Goal: Information Seeking & Learning: Learn about a topic

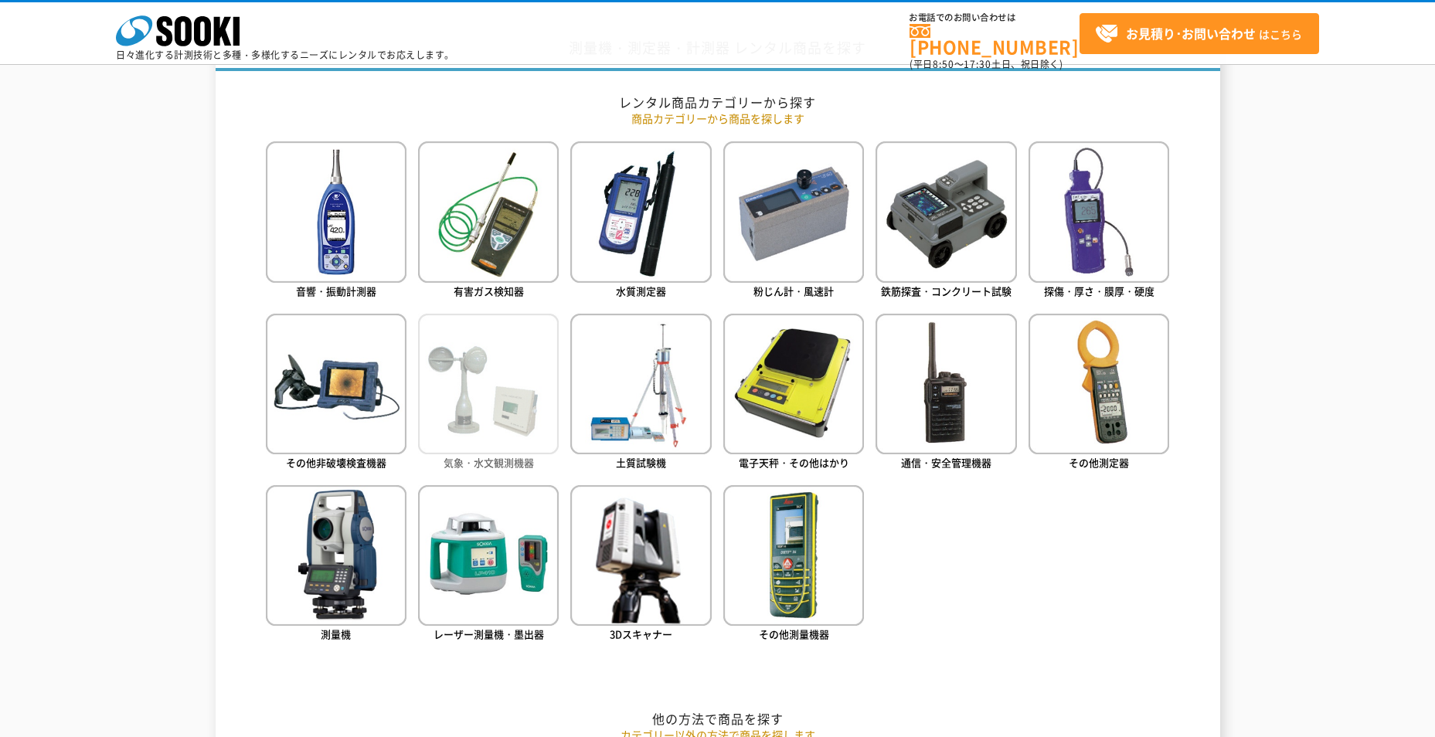
click at [431, 459] on link "気象・水文観測機器" at bounding box center [488, 394] width 141 height 160
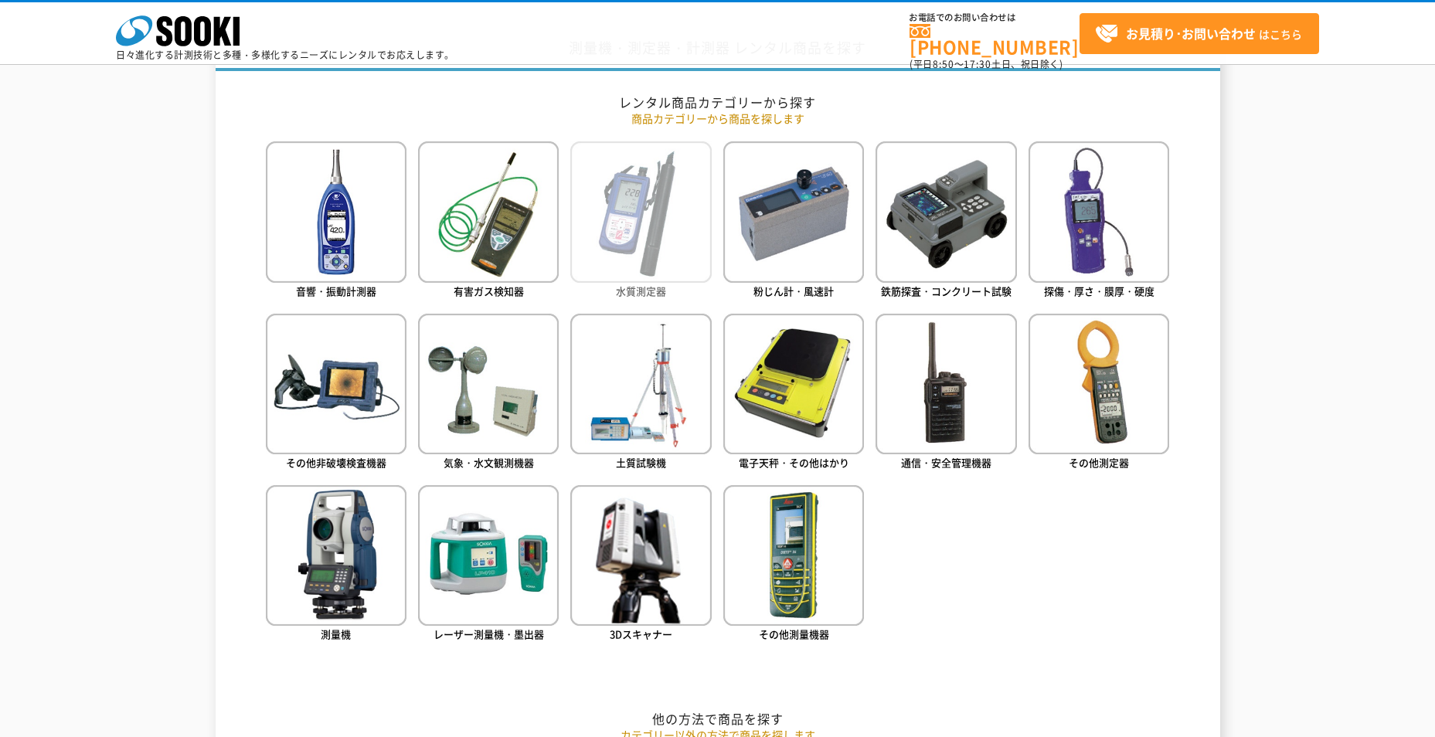
click at [628, 217] on img at bounding box center [640, 211] width 141 height 141
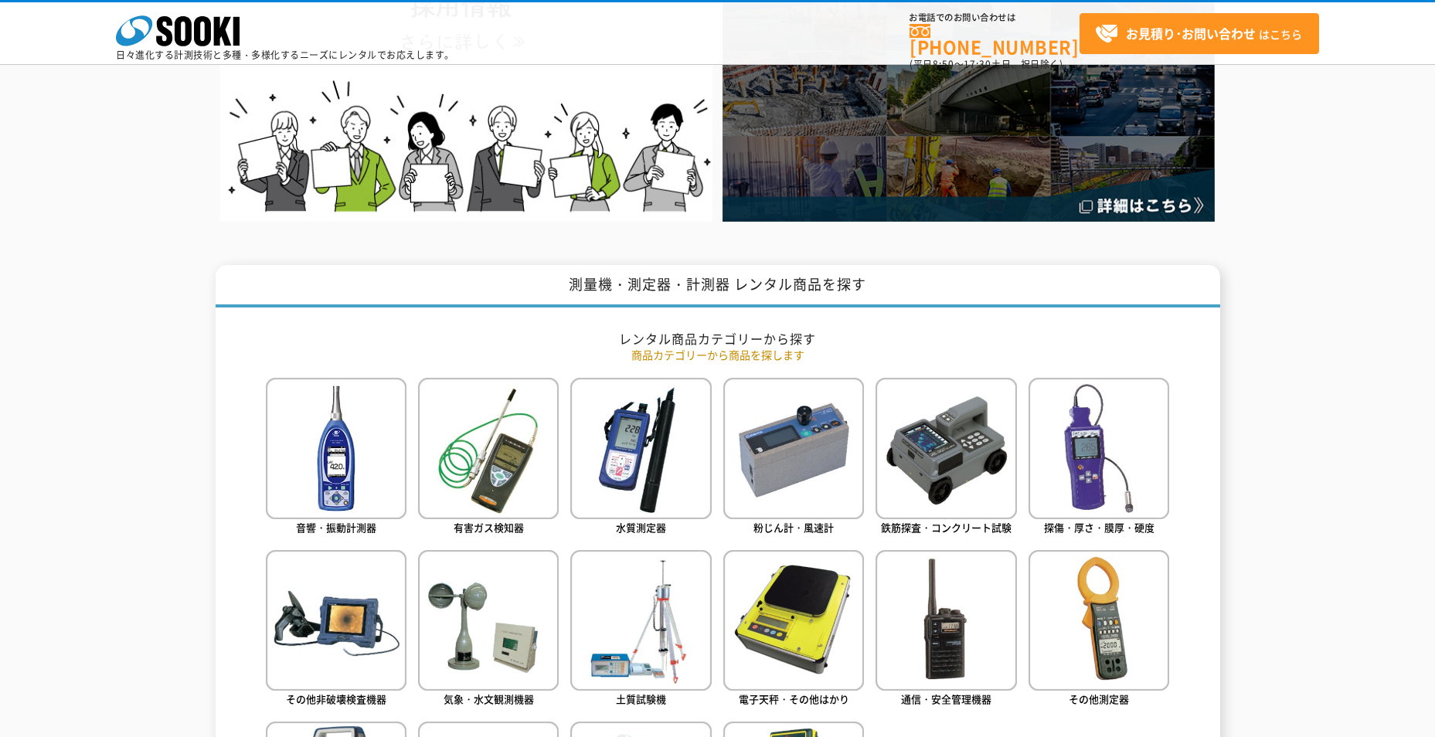
scroll to position [618, 0]
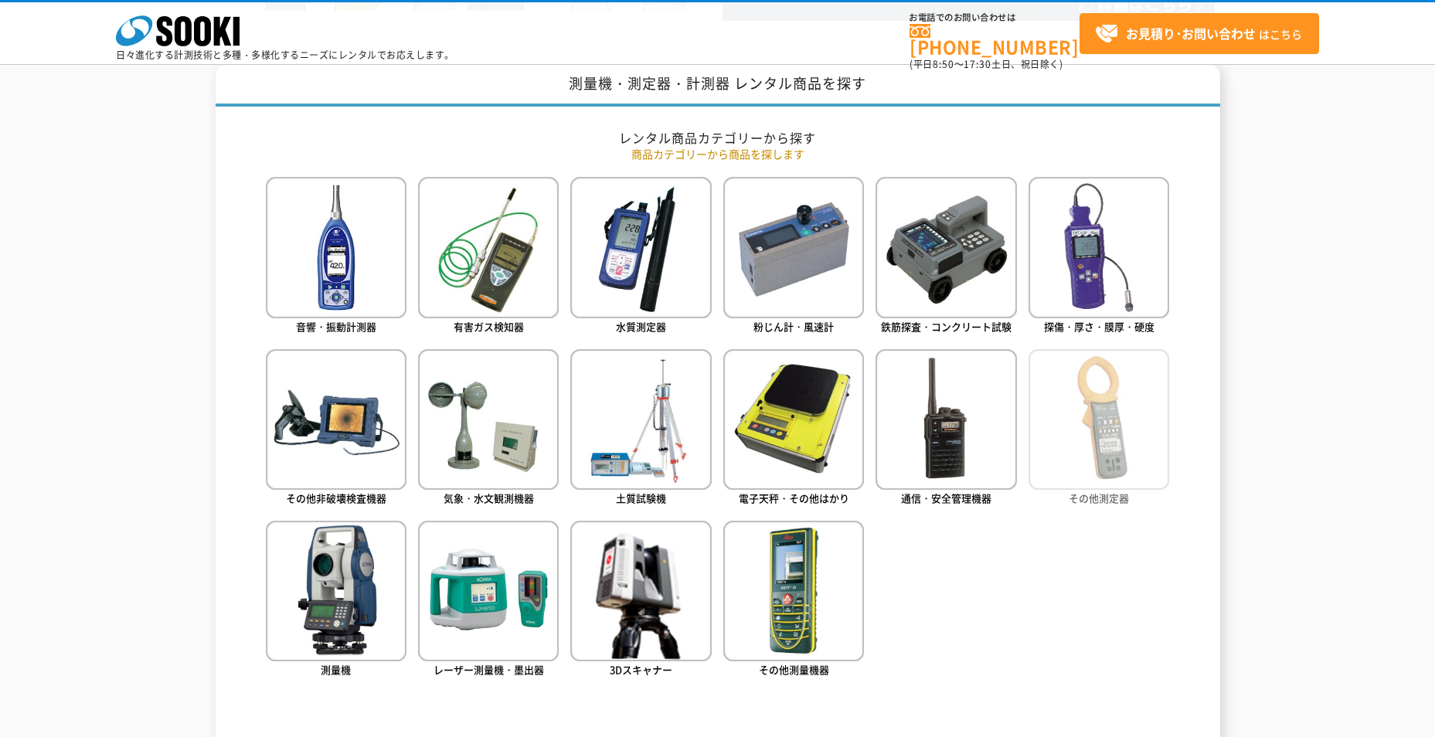
click at [1165, 412] on img at bounding box center [1099, 419] width 141 height 141
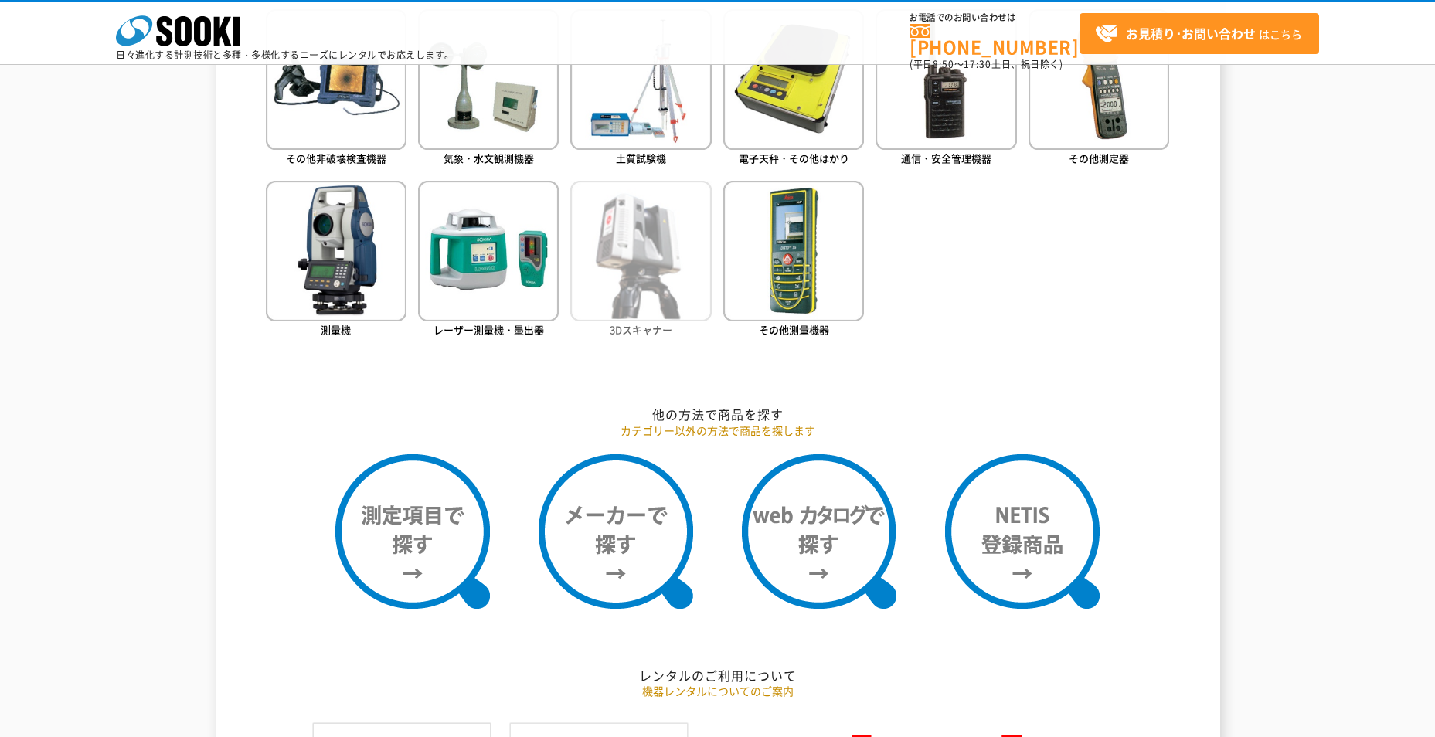
scroll to position [727, 0]
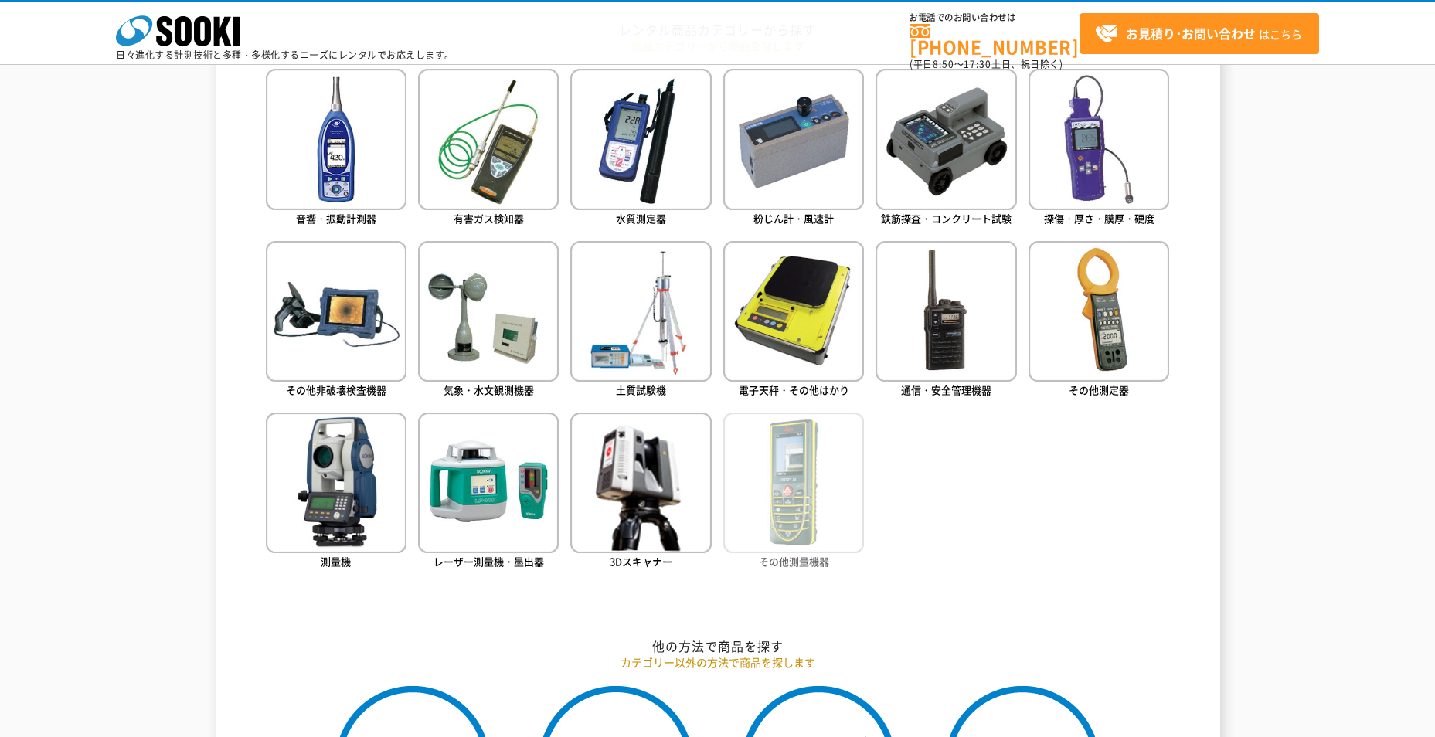
click at [780, 469] on img at bounding box center [793, 483] width 141 height 141
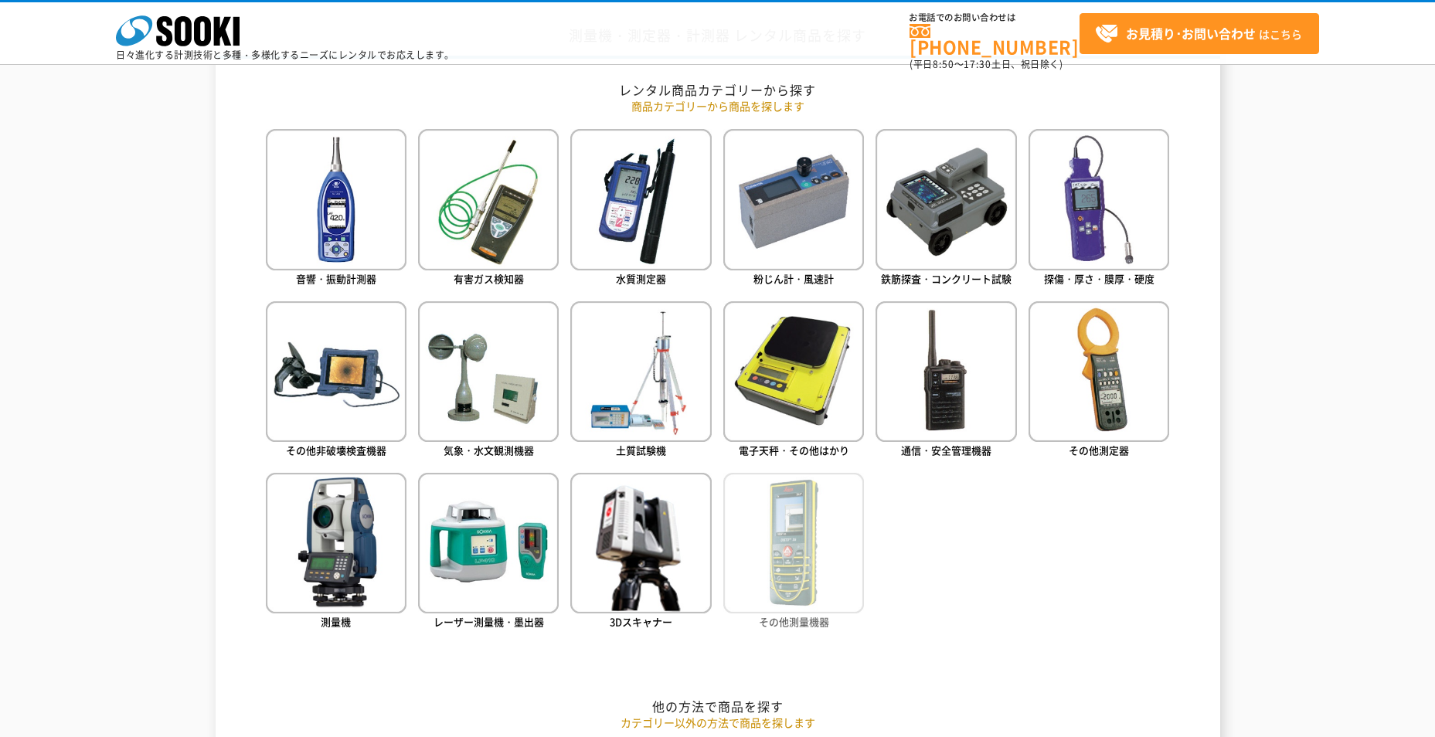
scroll to position [572, 0]
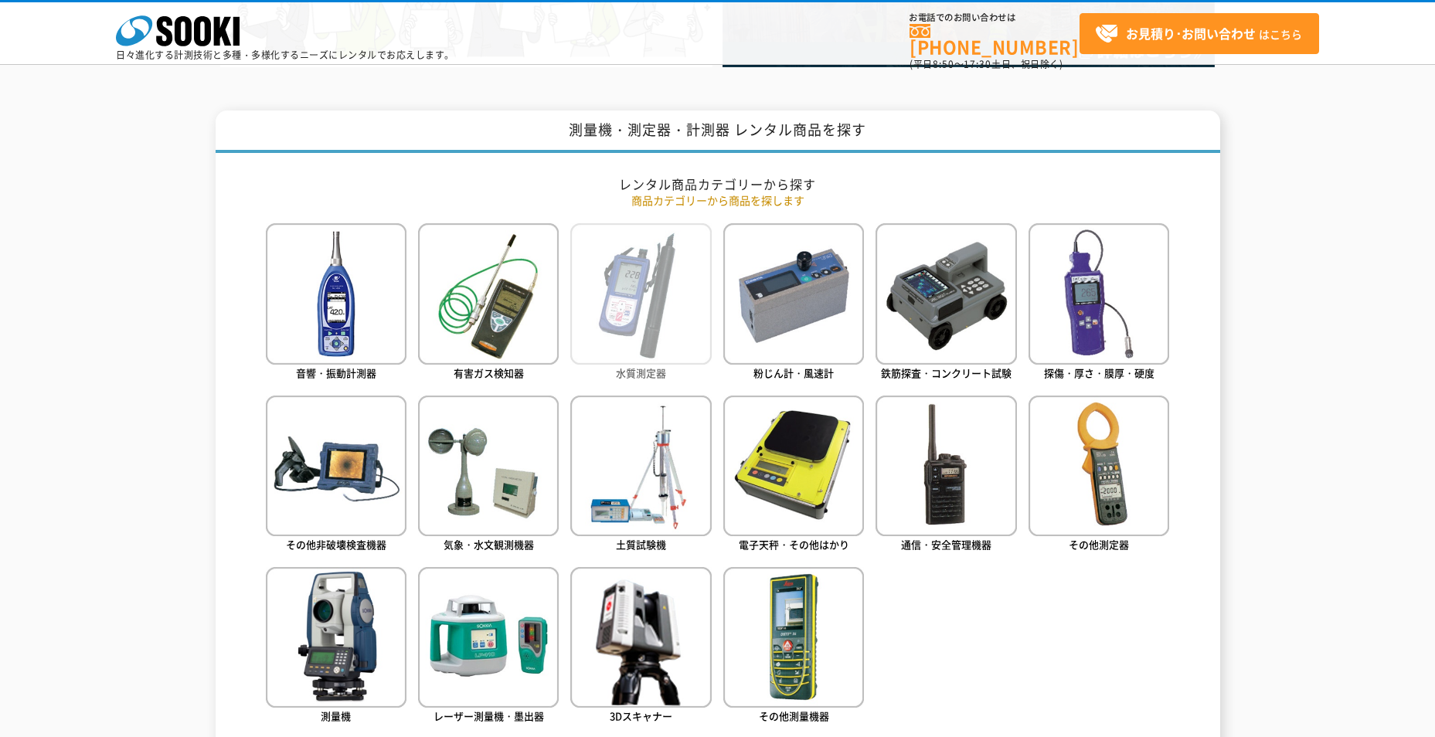
click at [675, 356] on img at bounding box center [640, 293] width 141 height 141
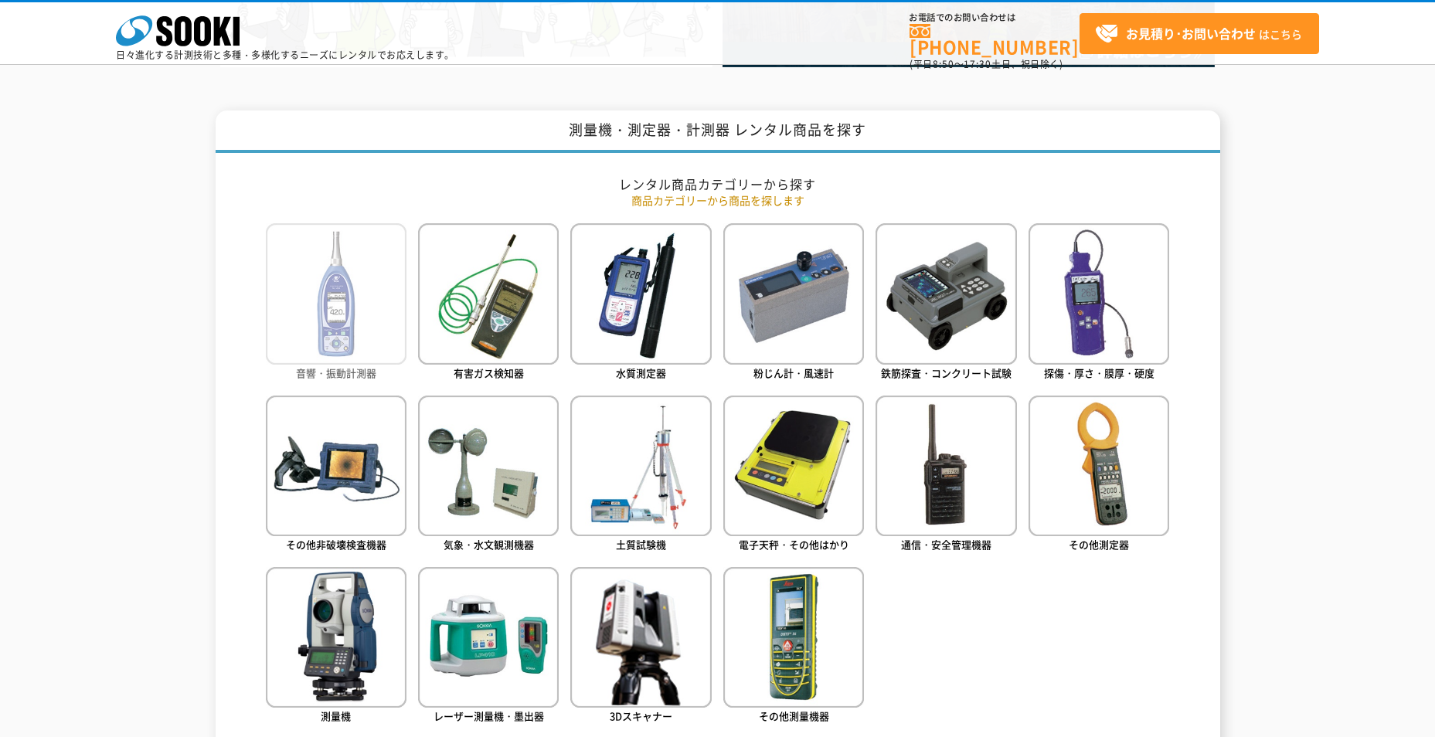
click at [338, 351] on img at bounding box center [336, 293] width 141 height 141
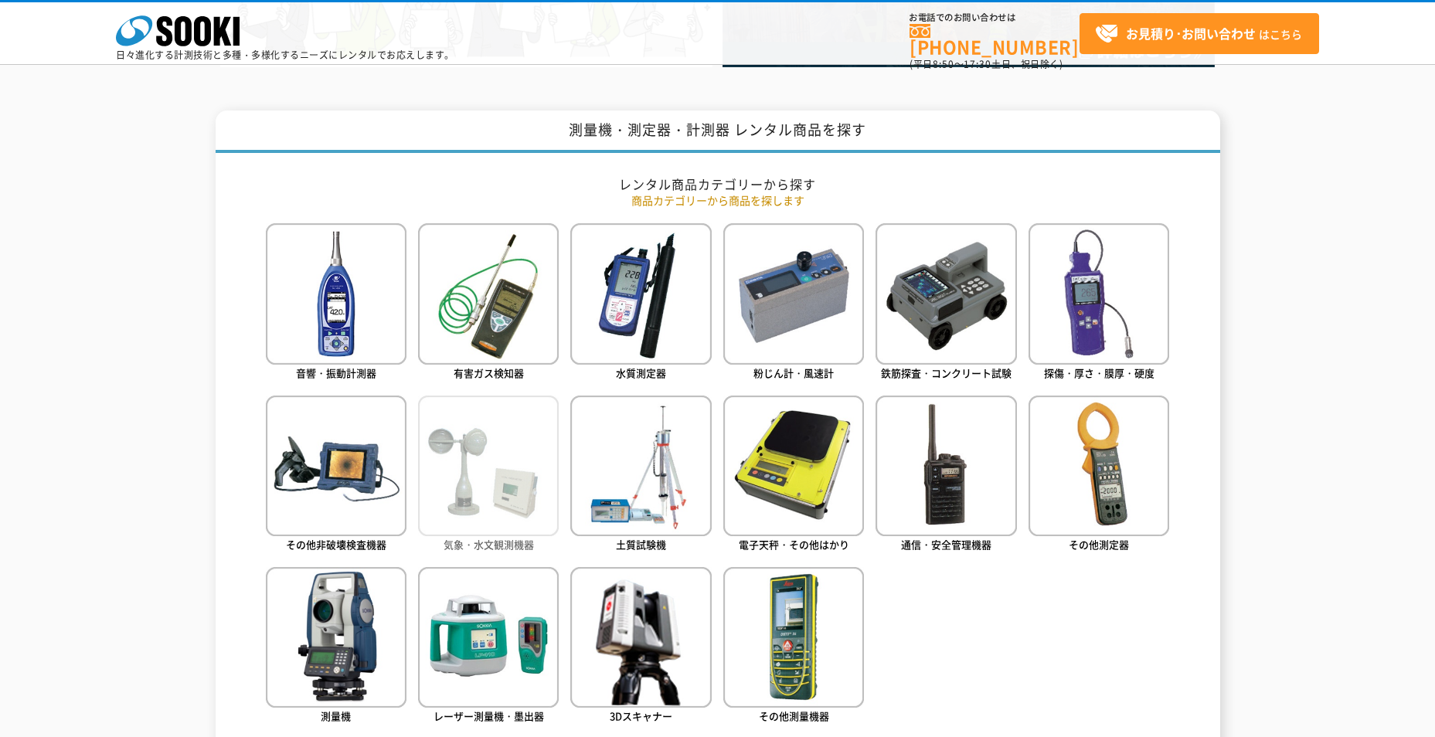
click at [502, 485] on img at bounding box center [488, 466] width 141 height 141
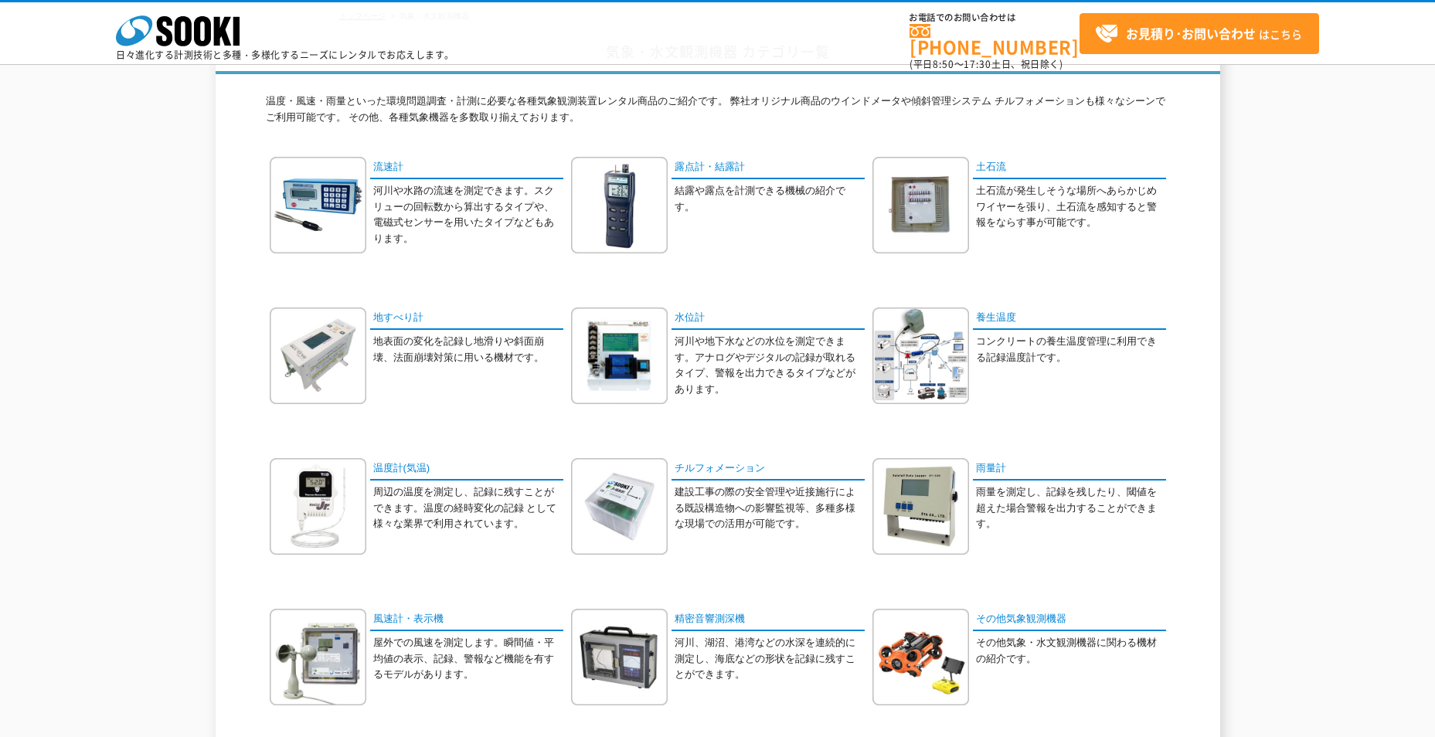
scroll to position [77, 0]
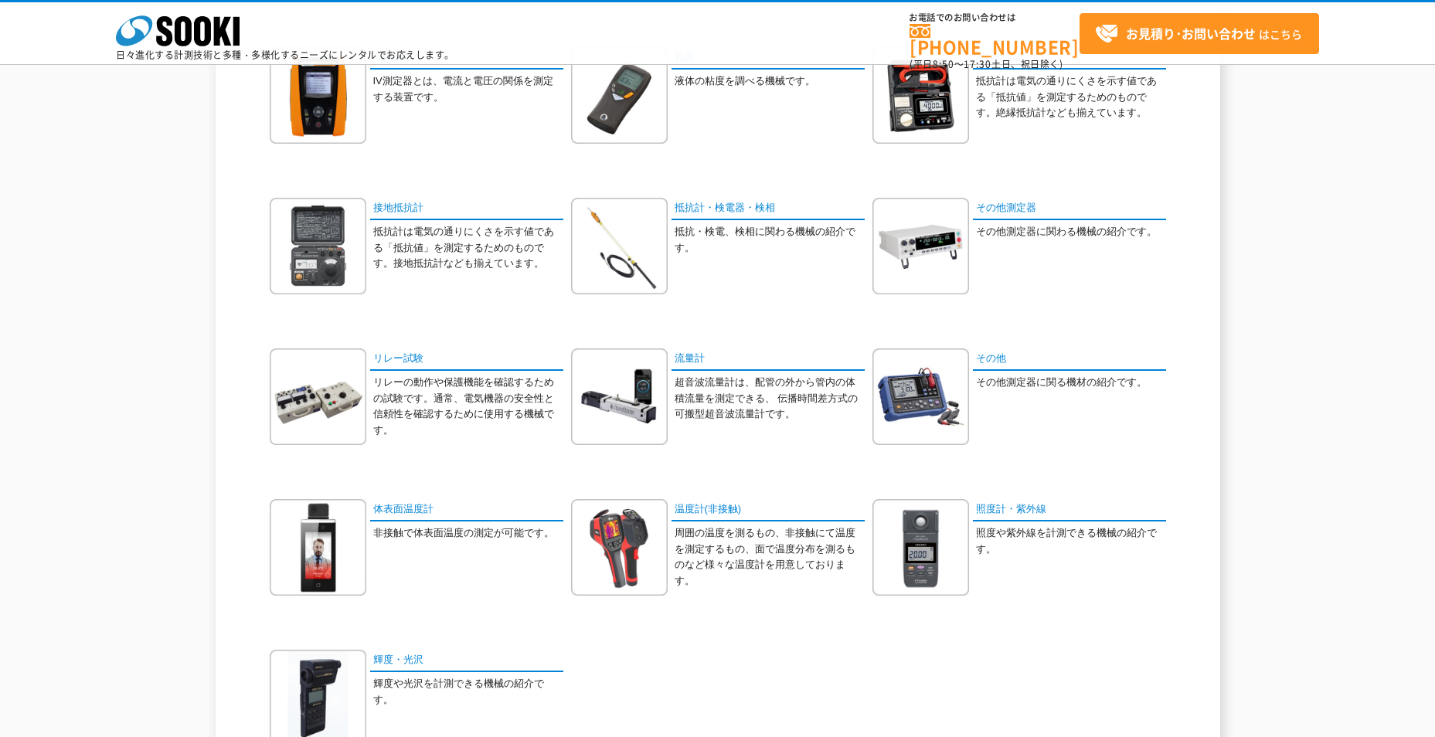
scroll to position [541, 0]
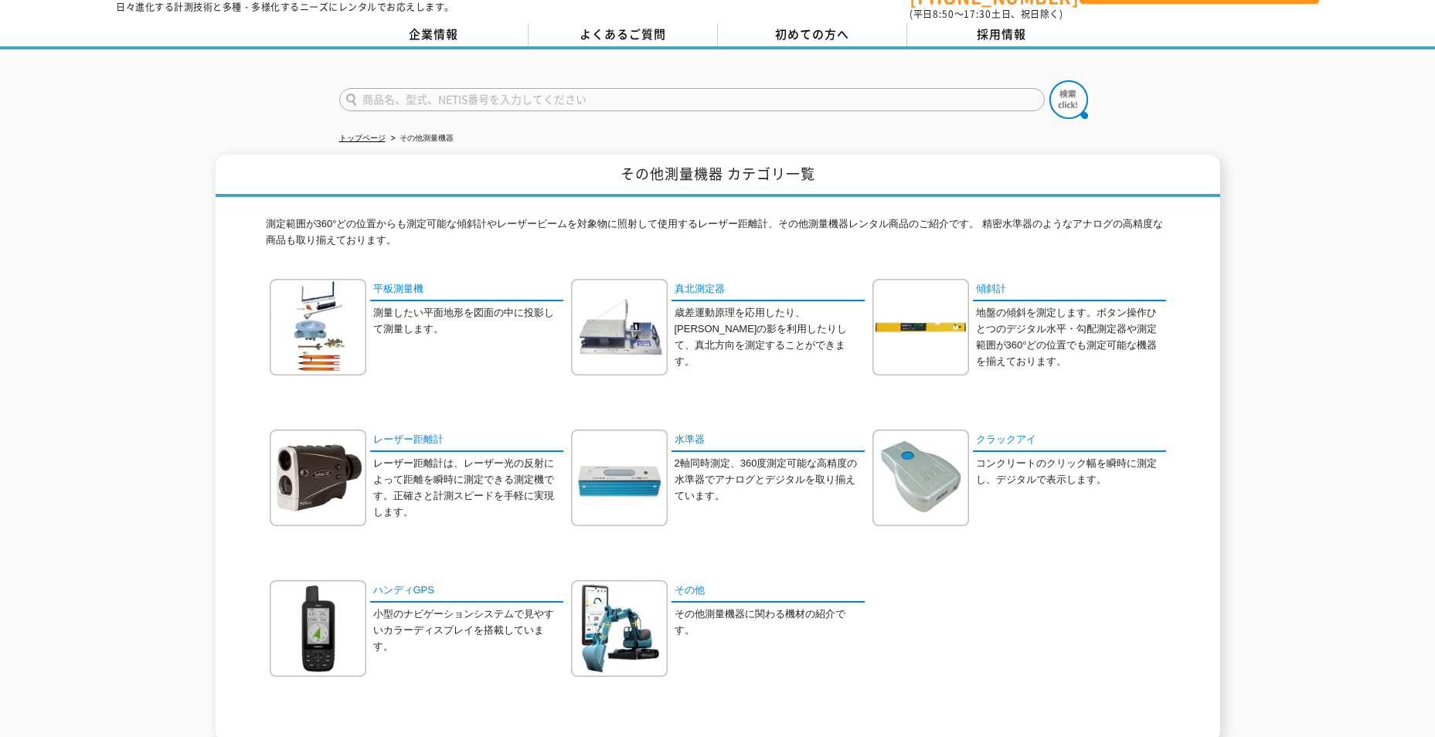
scroll to position [155, 0]
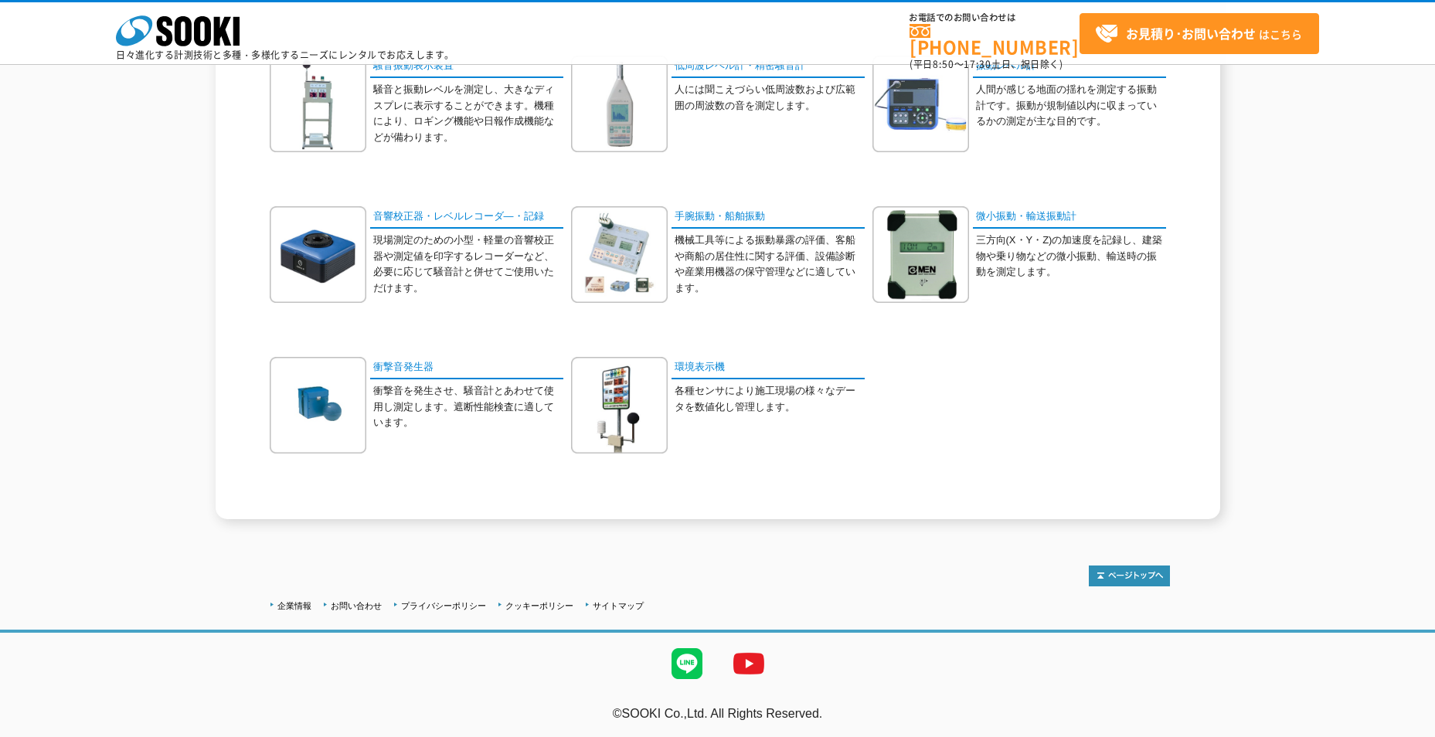
scroll to position [356, 0]
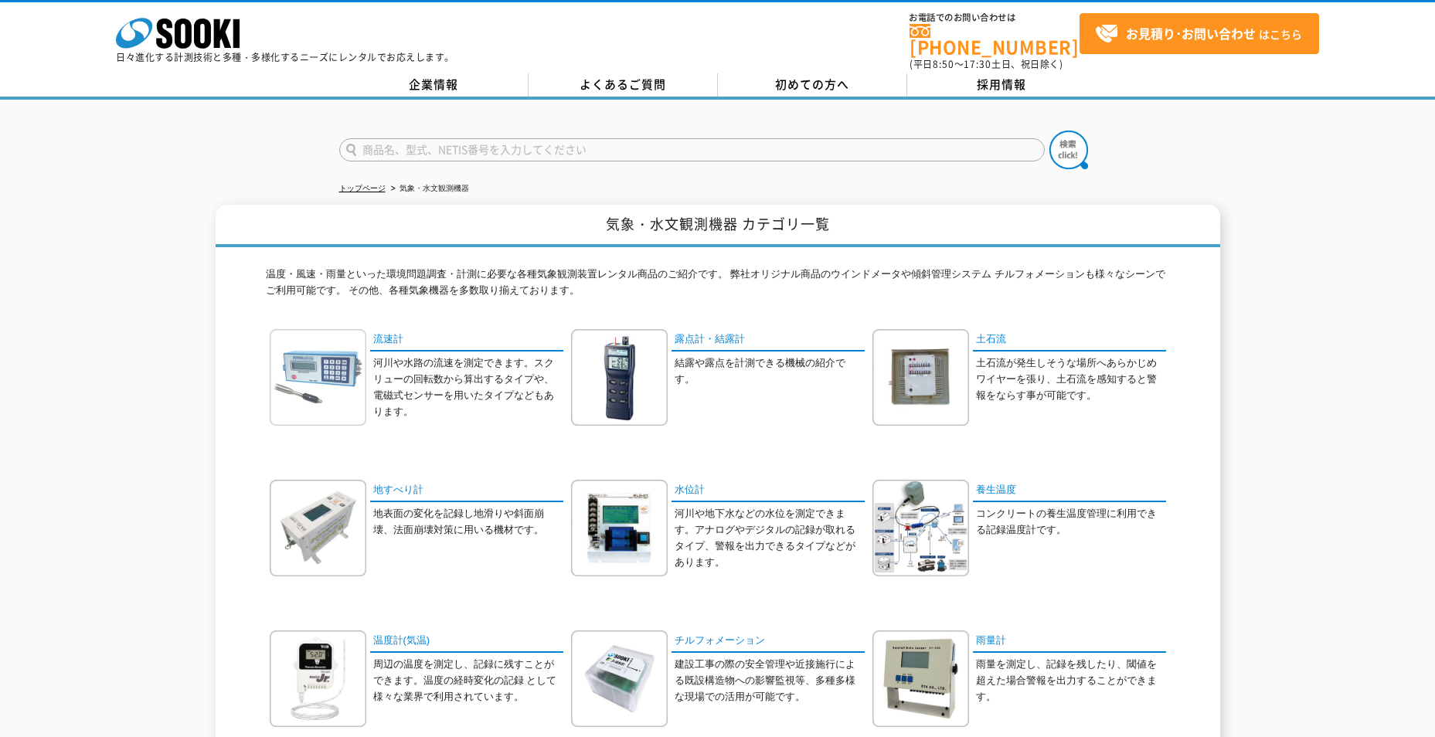
click at [304, 396] on img at bounding box center [318, 377] width 97 height 97
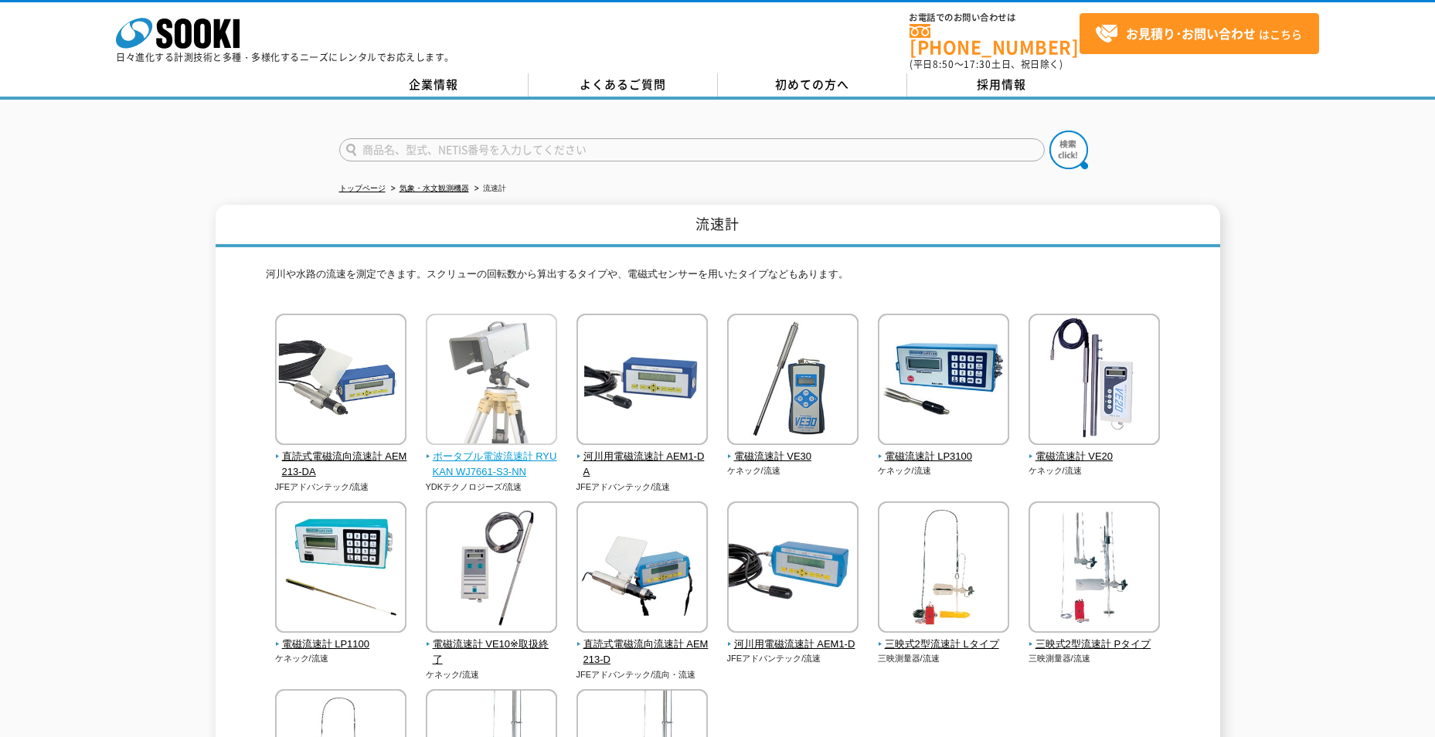
click at [513, 451] on span "ポータブル電波流速計 RYUKAN WJ7661-S3-NN" at bounding box center [492, 465] width 132 height 32
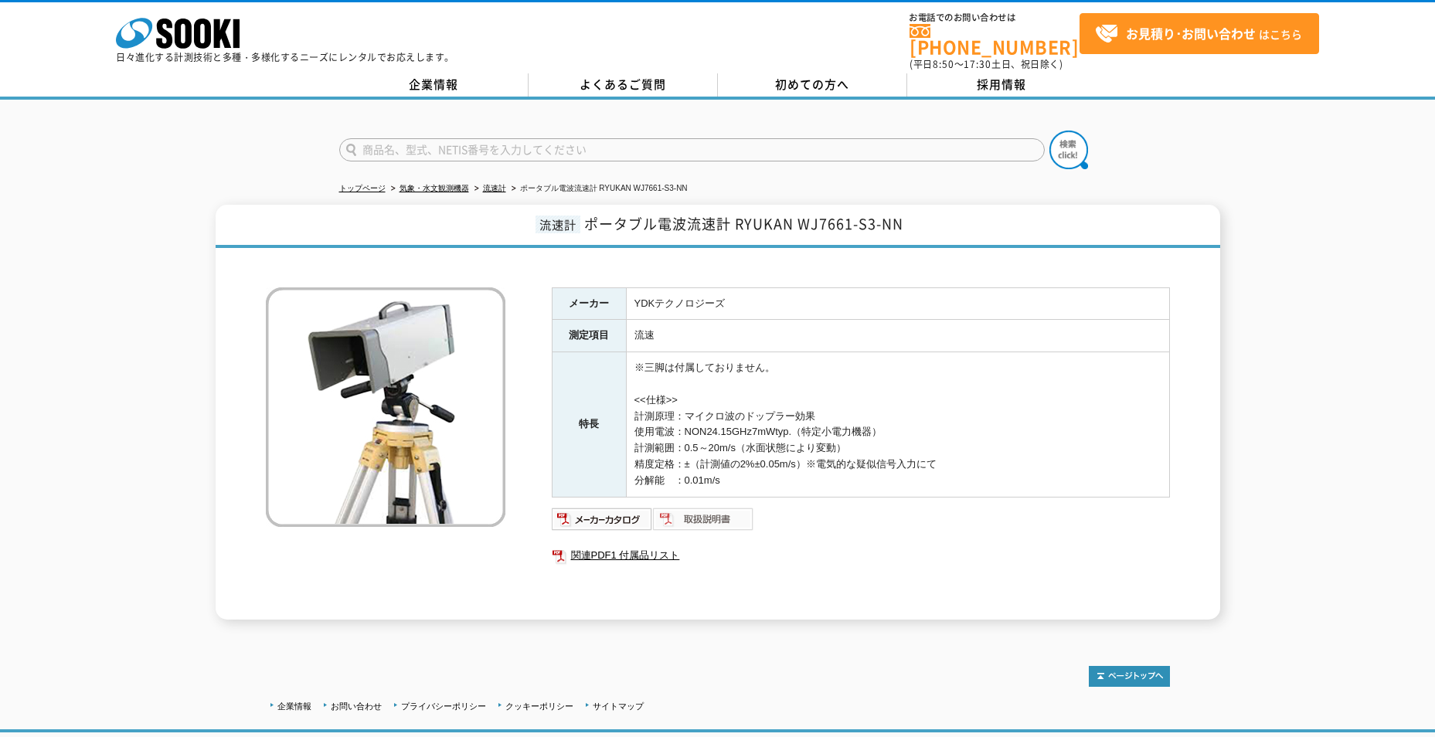
click at [691, 514] on img at bounding box center [703, 519] width 101 height 25
click at [580, 507] on img at bounding box center [602, 519] width 101 height 25
